Goal: Transaction & Acquisition: Purchase product/service

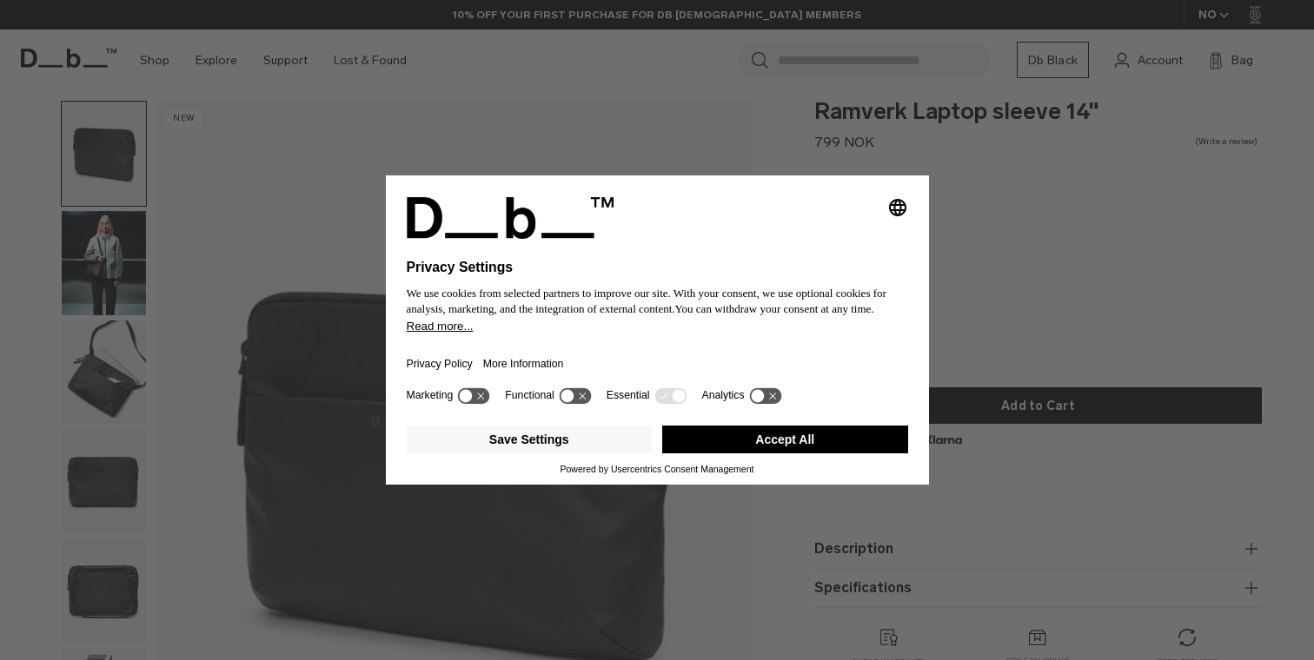
click at [807, 454] on button "Accept All" at bounding box center [785, 440] width 246 height 28
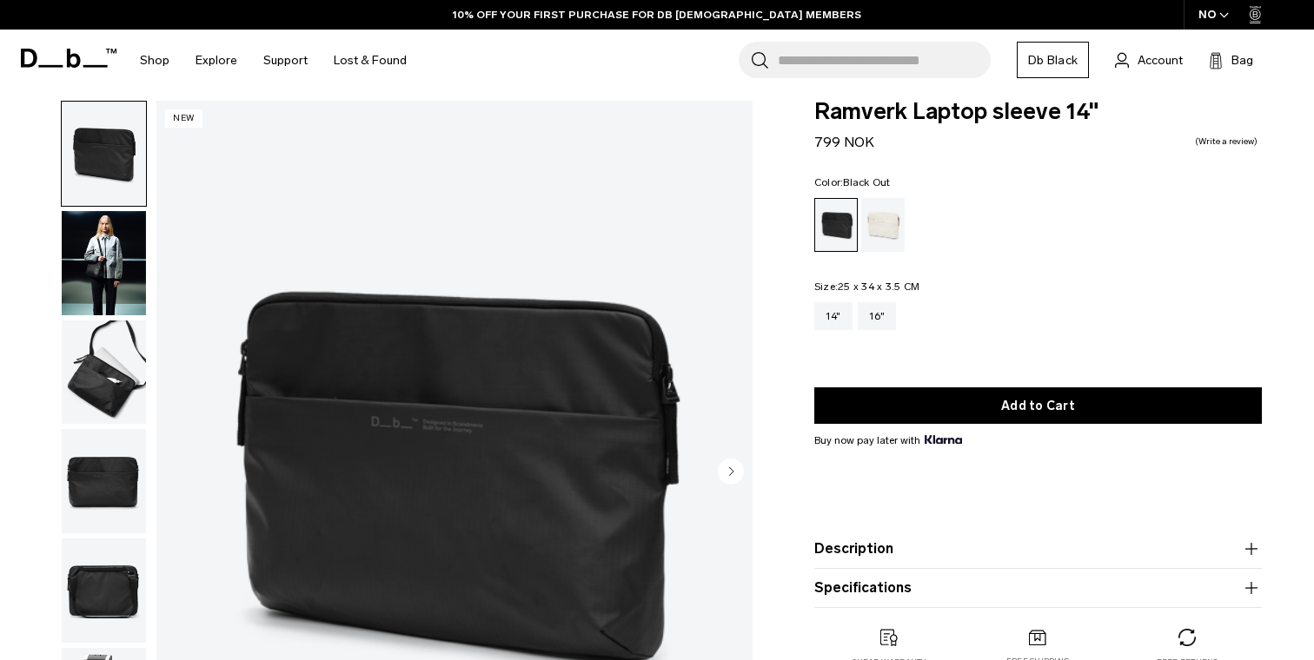
click at [100, 273] on img "button" at bounding box center [104, 263] width 84 height 104
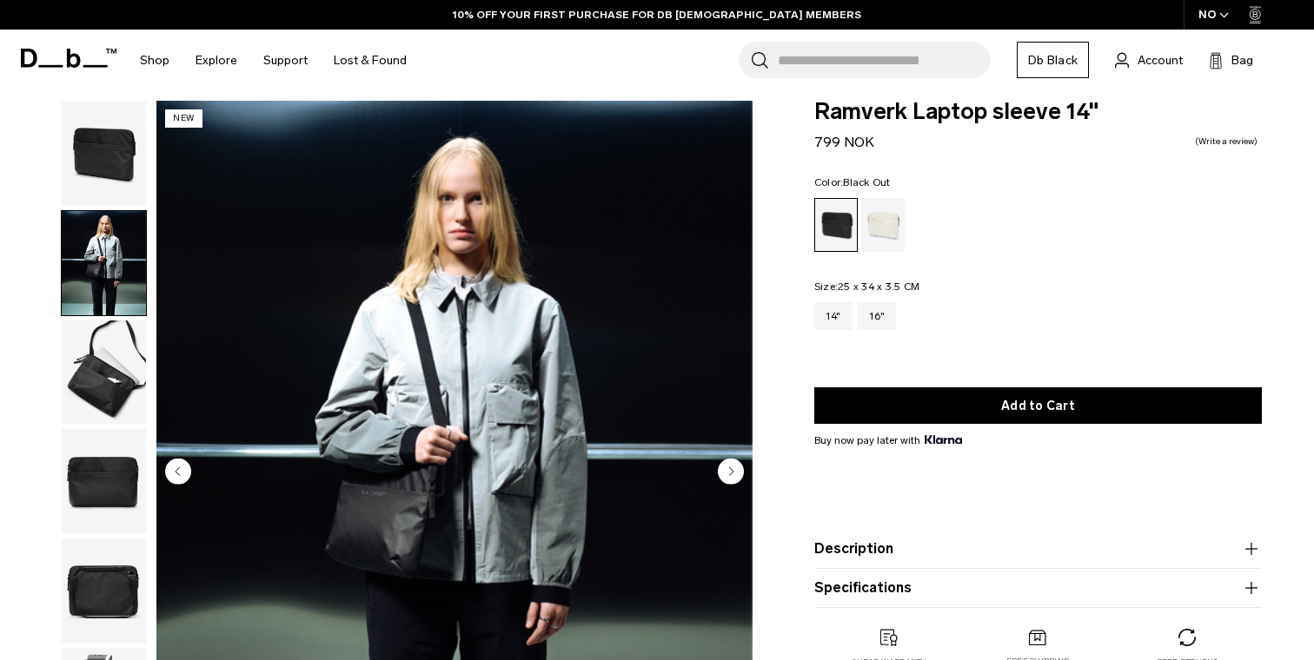
click at [109, 369] on img "button" at bounding box center [104, 373] width 84 height 104
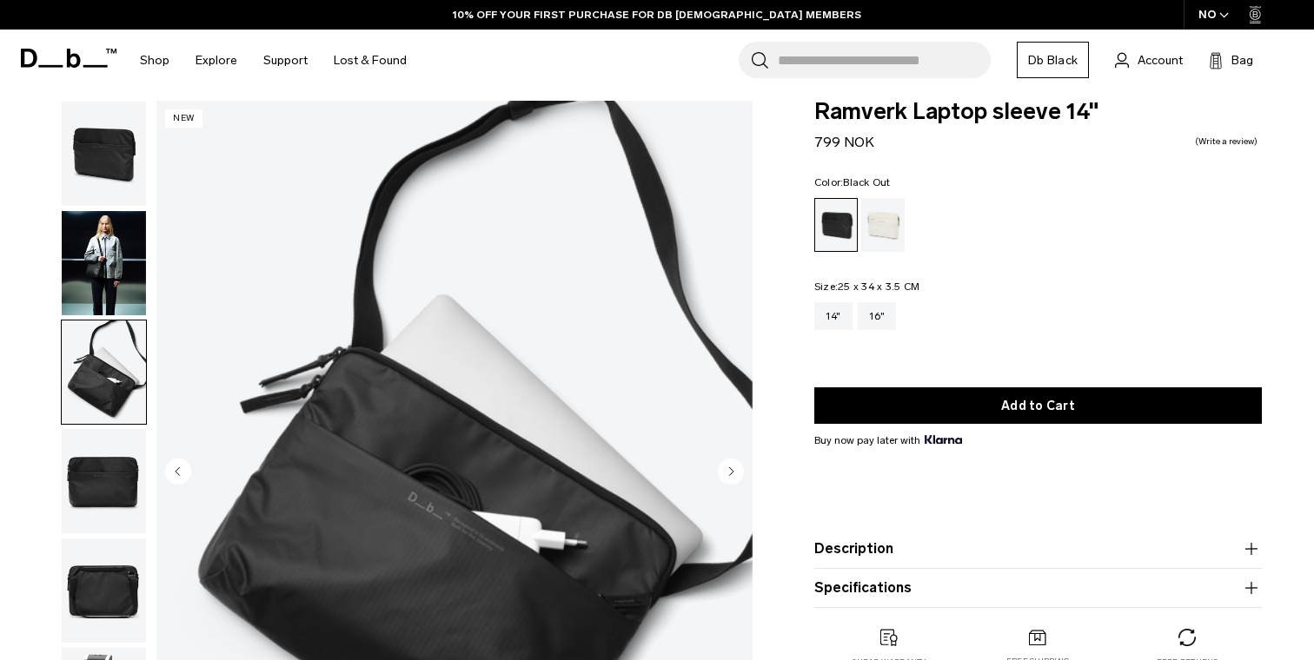
click at [102, 473] on img "button" at bounding box center [104, 481] width 84 height 104
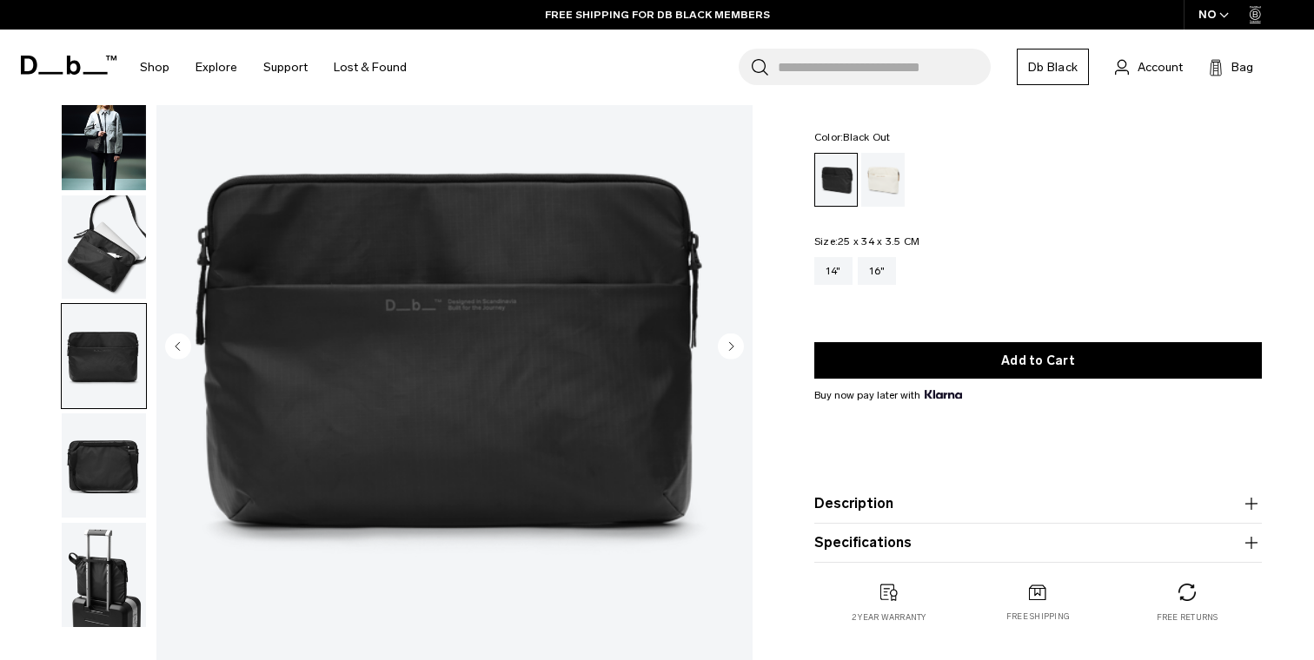
click at [97, 460] on img "button" at bounding box center [104, 466] width 84 height 104
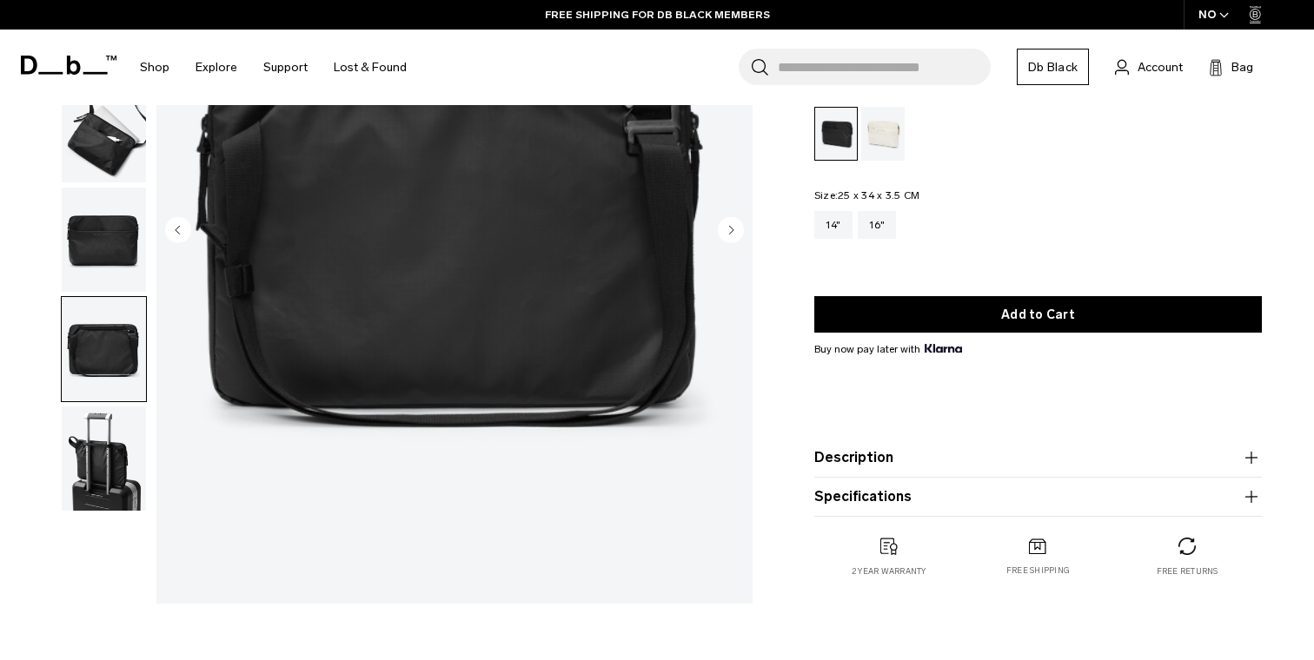
scroll to position [263, 0]
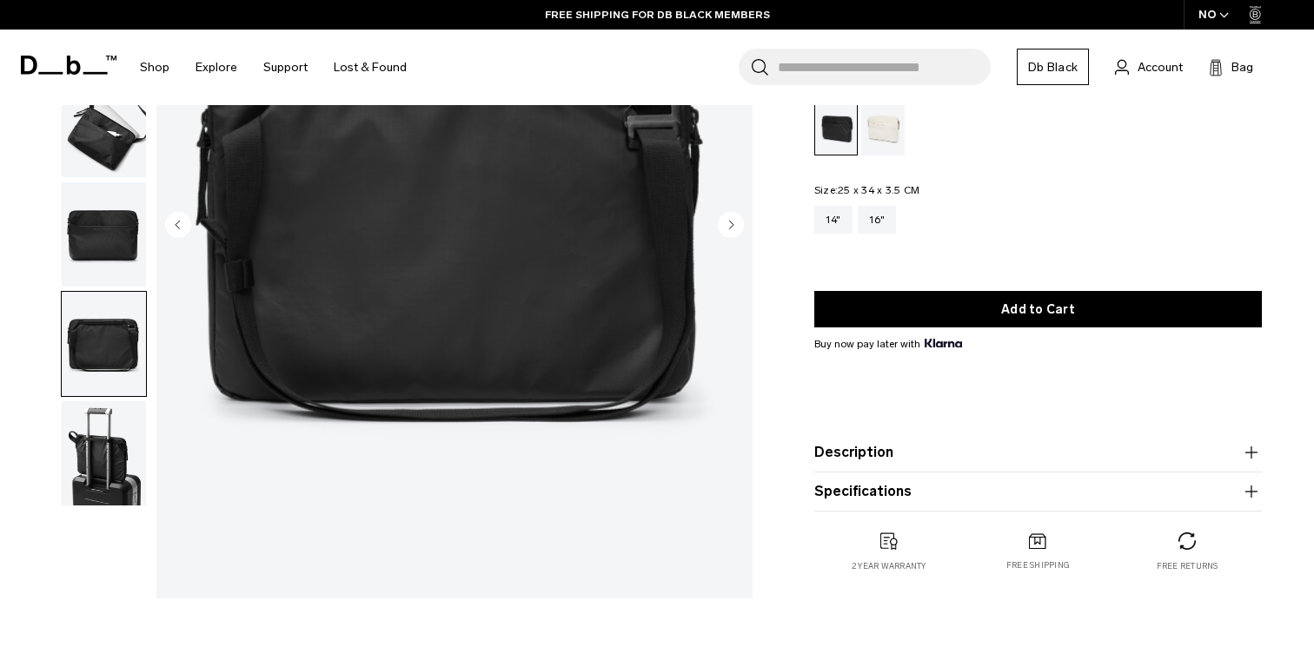
click at [97, 471] on img "button" at bounding box center [104, 453] width 84 height 104
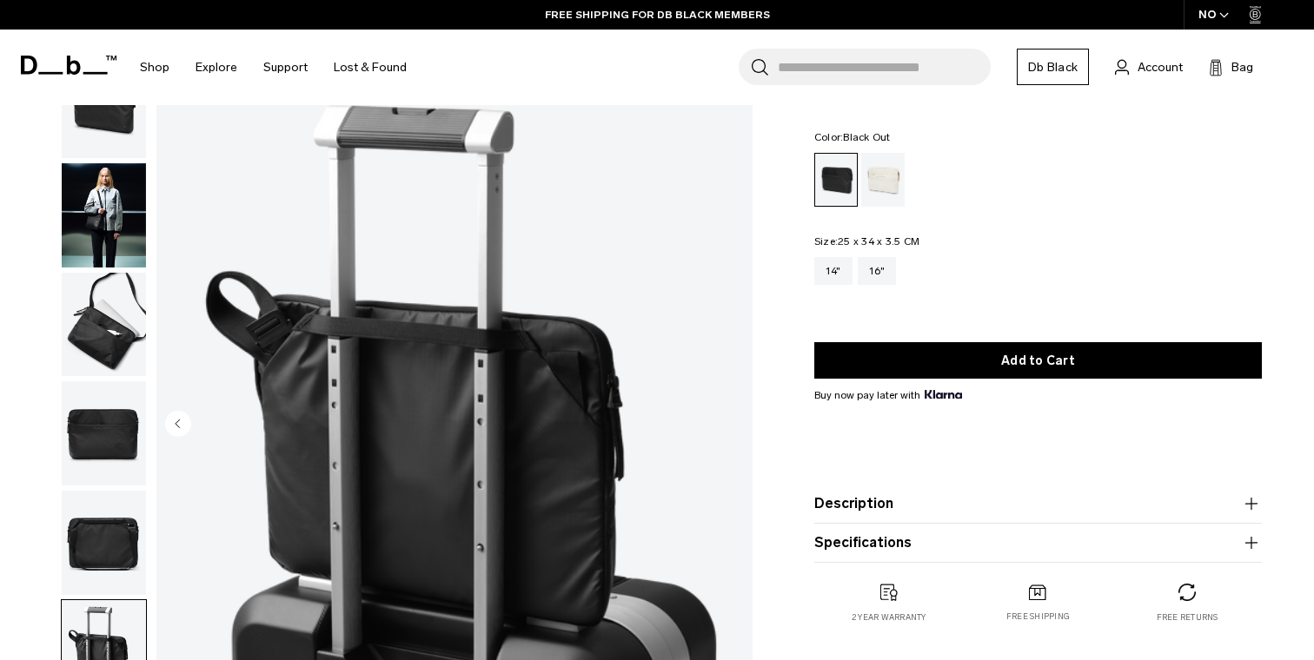
scroll to position [0, 0]
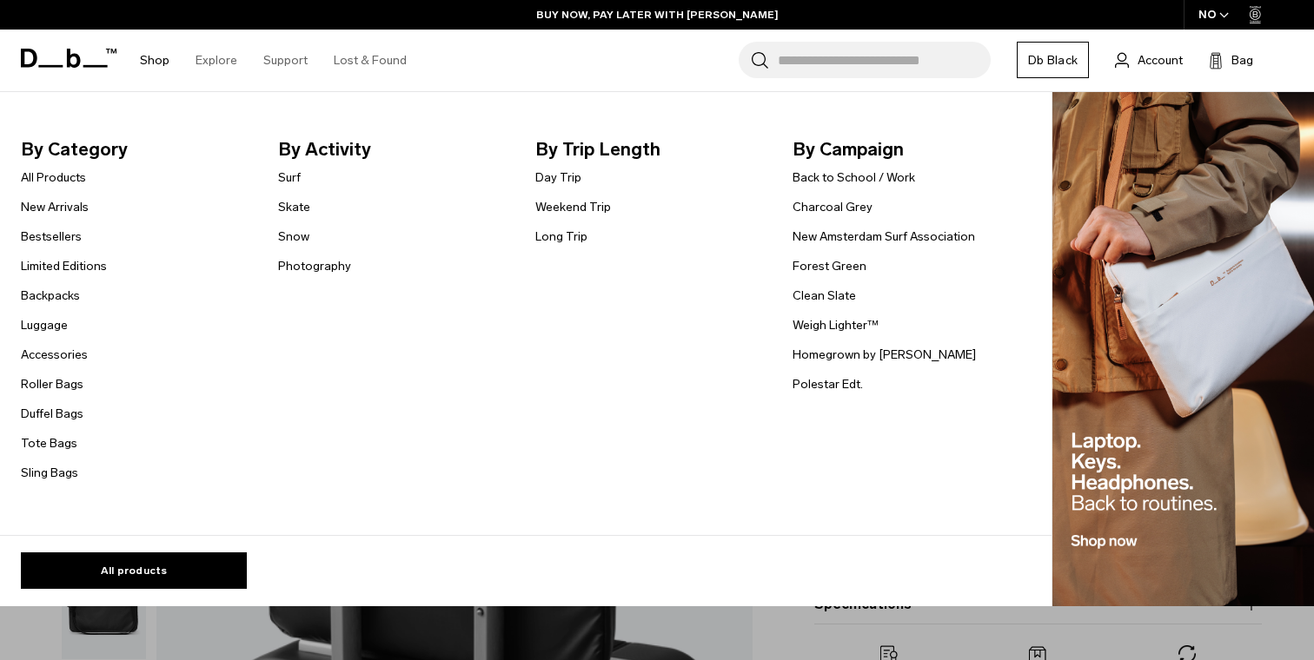
click at [158, 56] on link "Shop" at bounding box center [155, 61] width 30 height 62
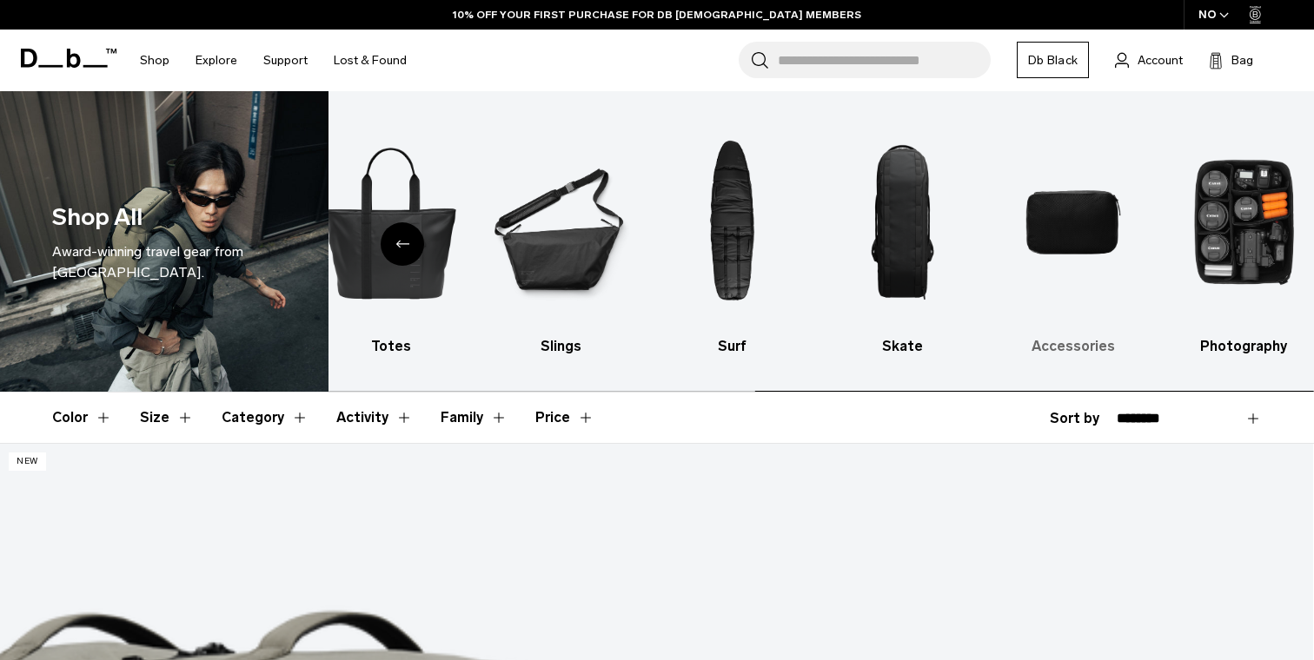
click at [1074, 224] on img "9 / 10" at bounding box center [1073, 222] width 140 height 210
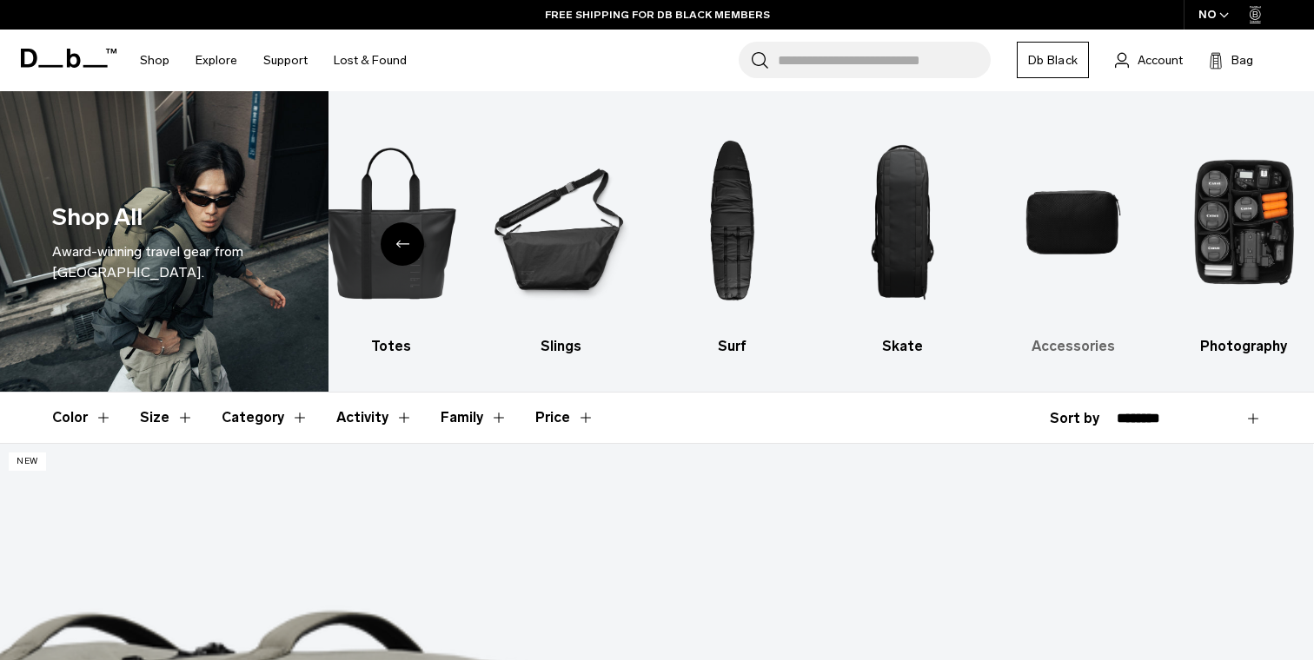
click at [1066, 340] on h3 "Accessories" at bounding box center [1073, 346] width 140 height 21
click at [1049, 342] on h3 "Accessories" at bounding box center [1073, 346] width 140 height 21
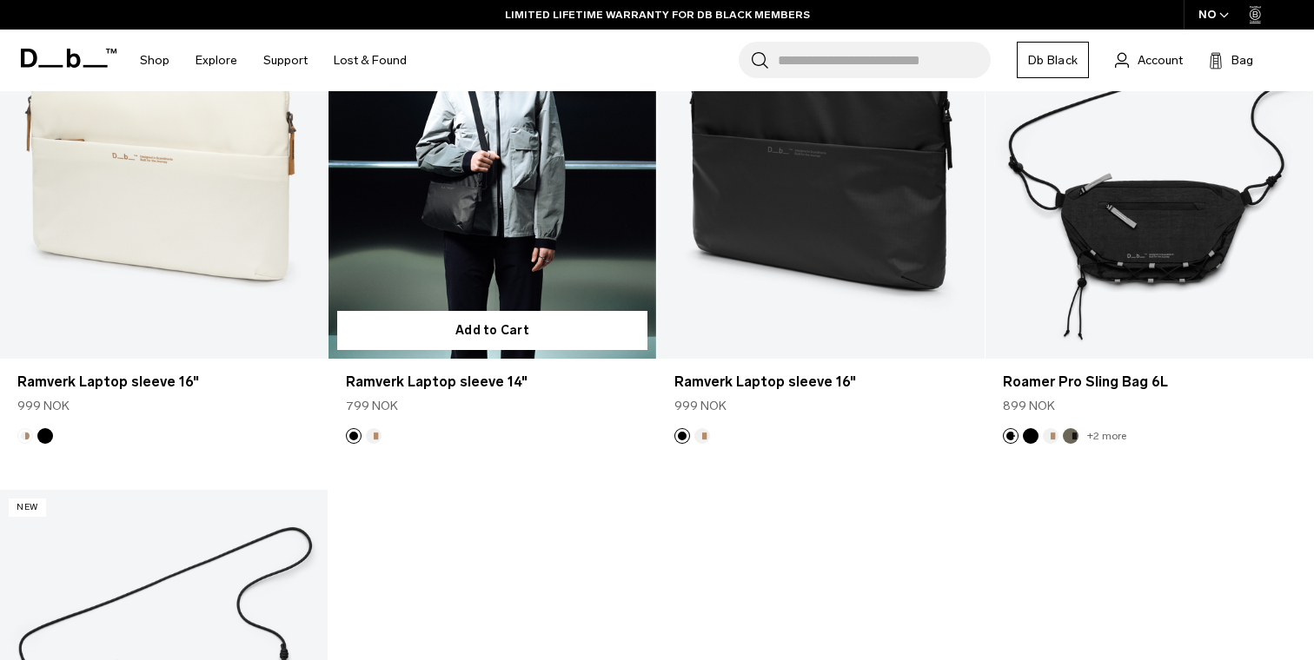
scroll to position [4946, 0]
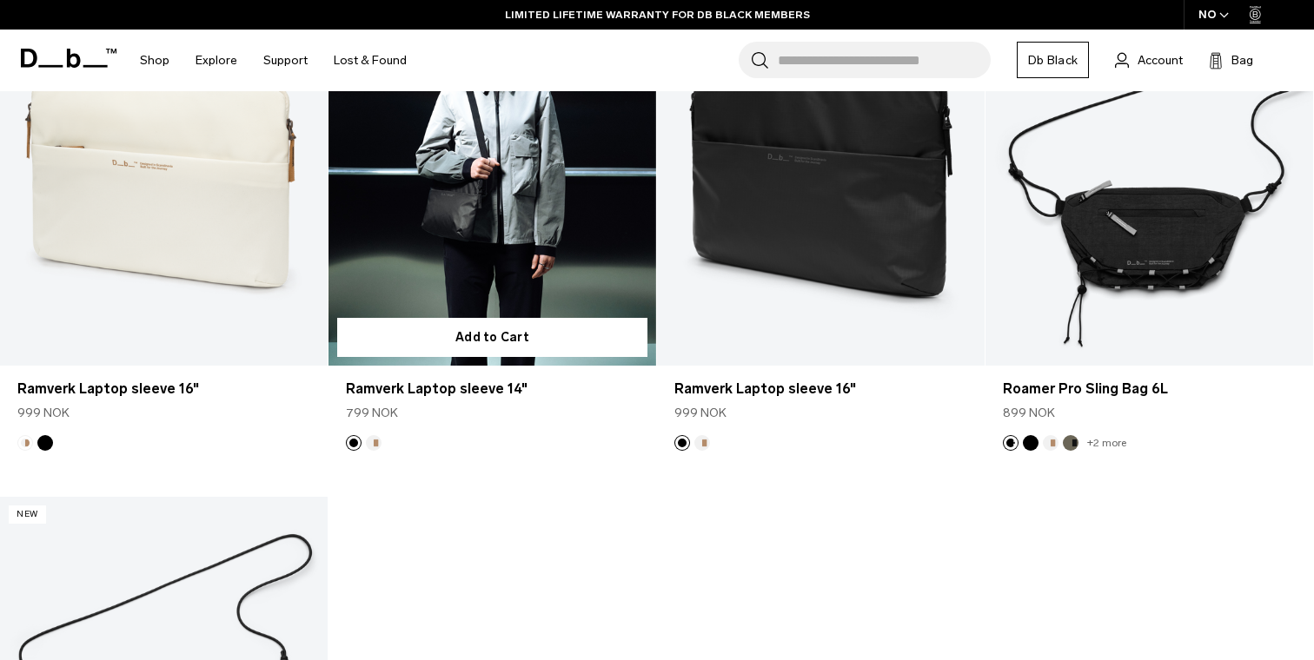
click at [533, 182] on link "Ramverk Laptop sleeve 14" at bounding box center [492, 184] width 328 height 364
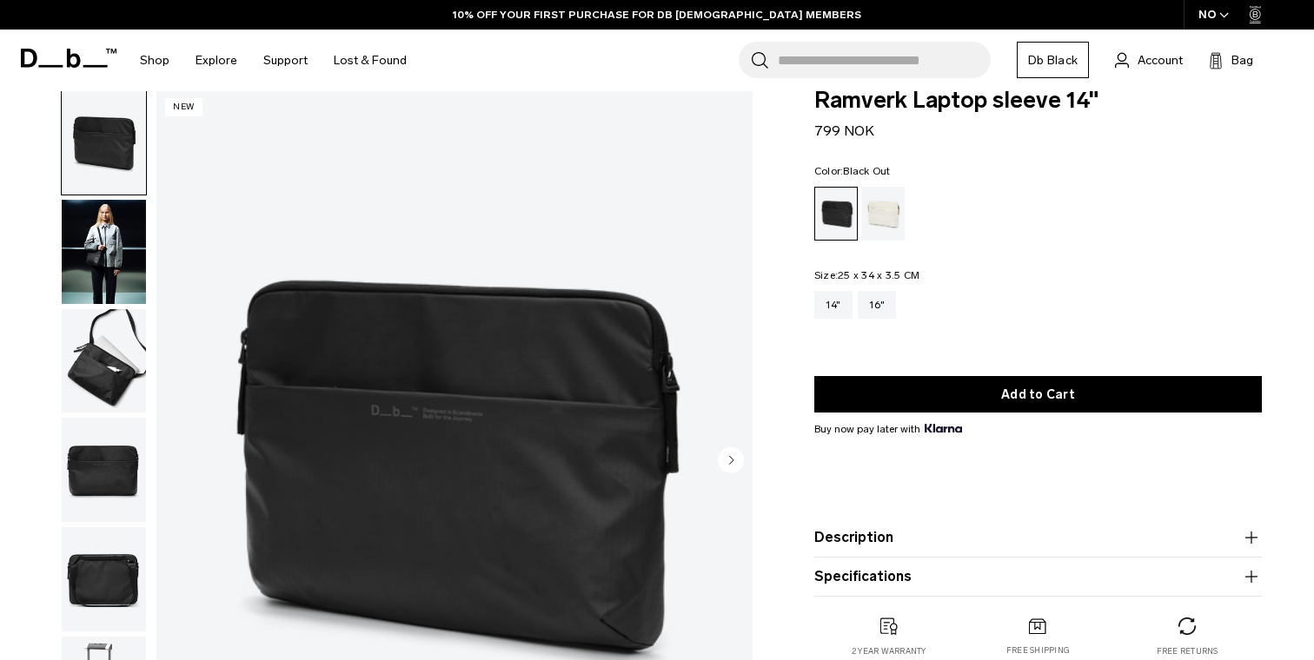
click at [88, 367] on img "button" at bounding box center [104, 361] width 84 height 104
